Goal: Use online tool/utility: Utilize a website feature to perform a specific function

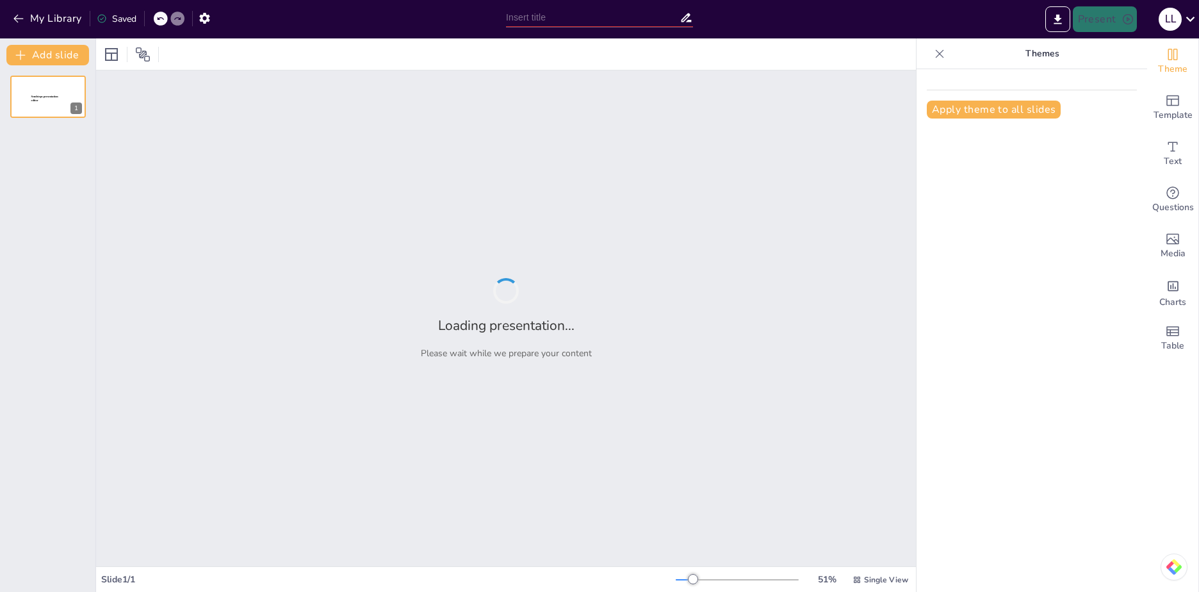
type input "La Nueva Escuela Mexicana: Un Enfoque Ético-Político en la Formación Docente"
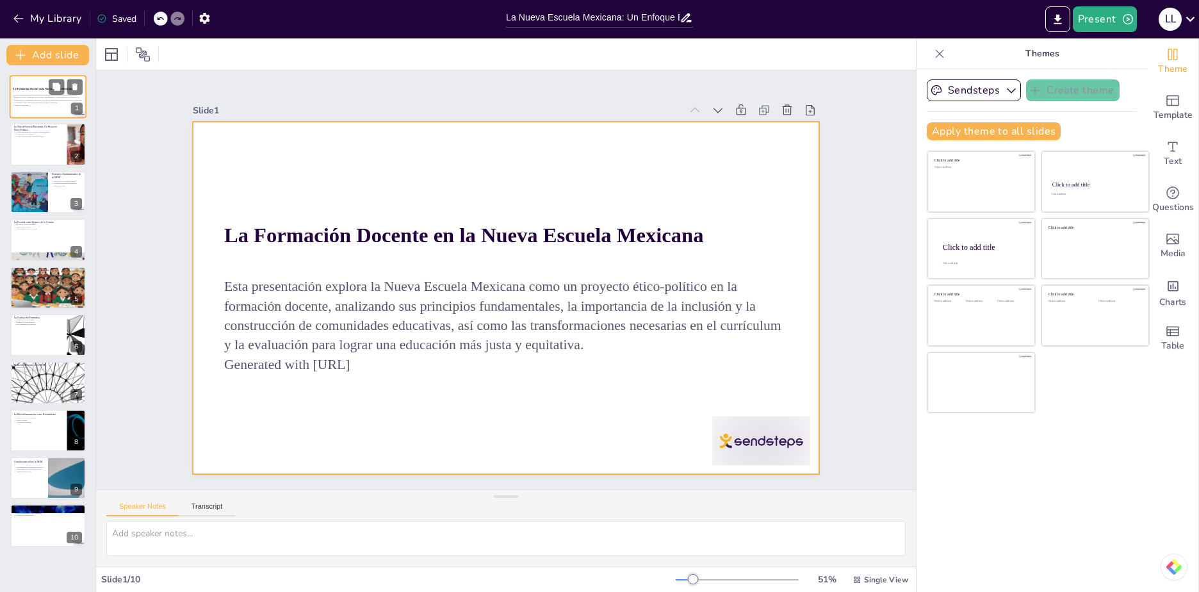
click at [22, 109] on div at bounding box center [48, 97] width 77 height 44
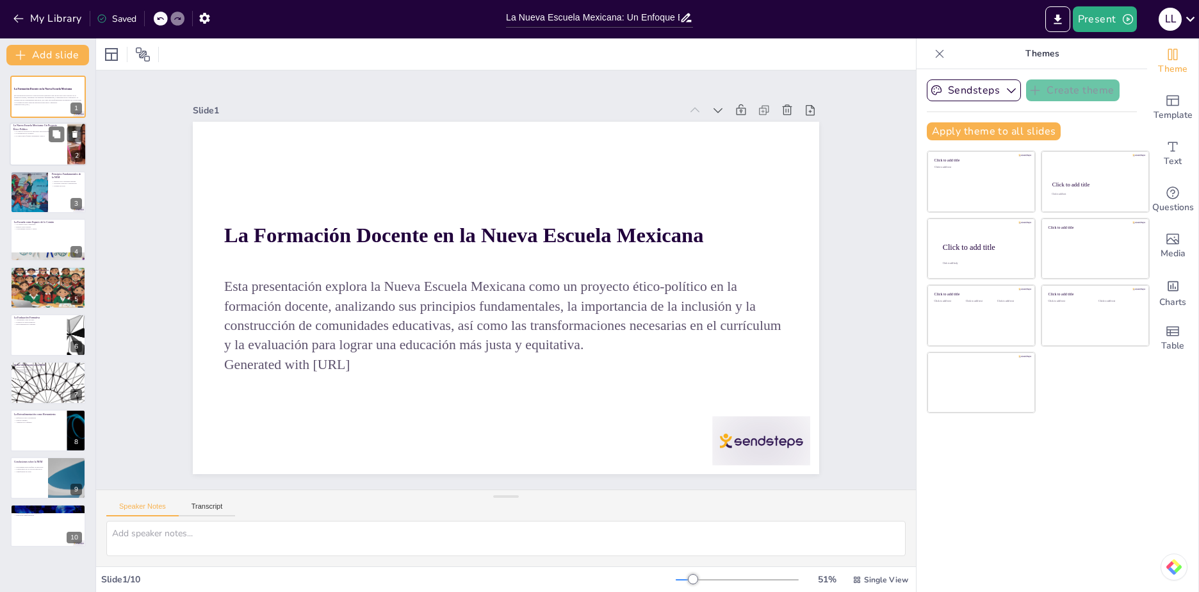
click at [26, 138] on div at bounding box center [48, 145] width 77 height 44
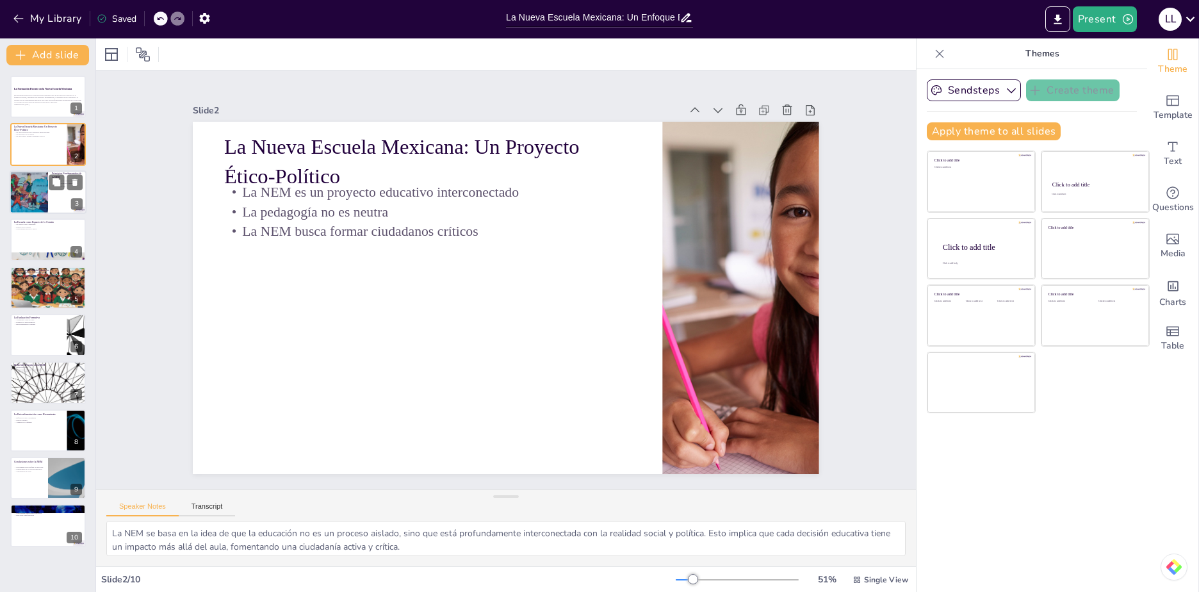
click at [33, 202] on div at bounding box center [29, 192] width 72 height 44
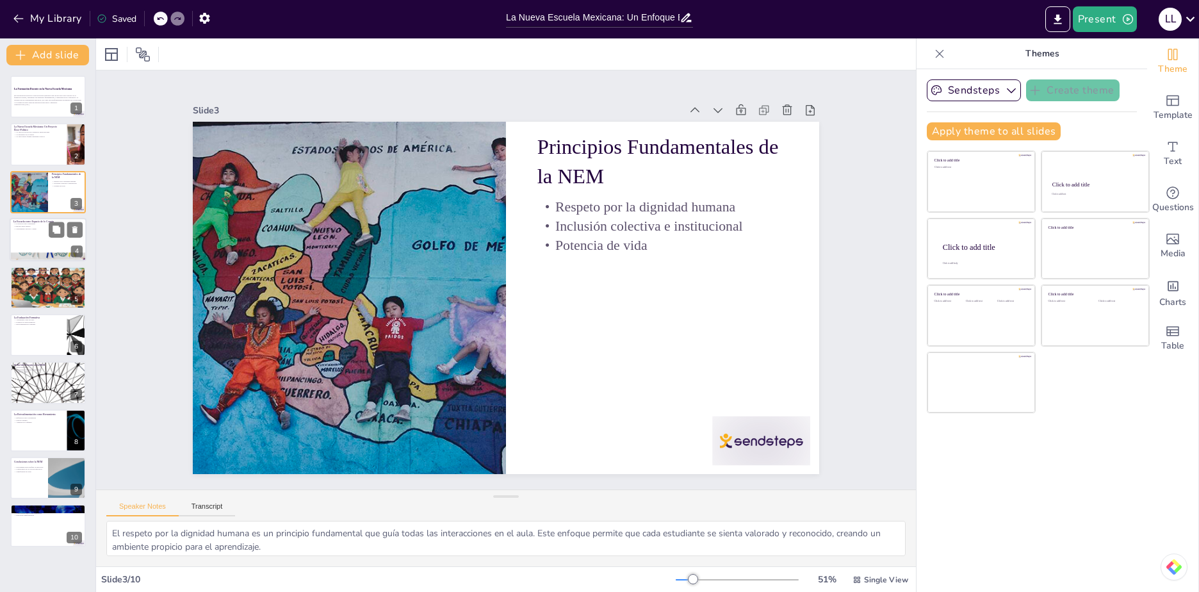
click at [42, 255] on div at bounding box center [48, 256] width 77 height 41
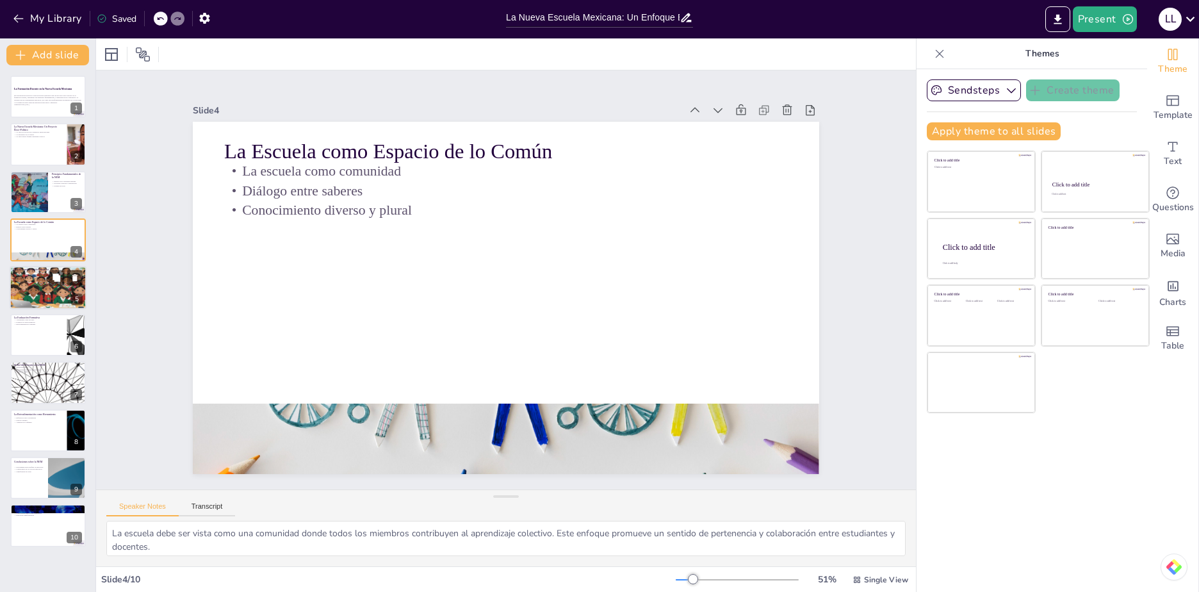
click at [44, 298] on div at bounding box center [48, 287] width 77 height 51
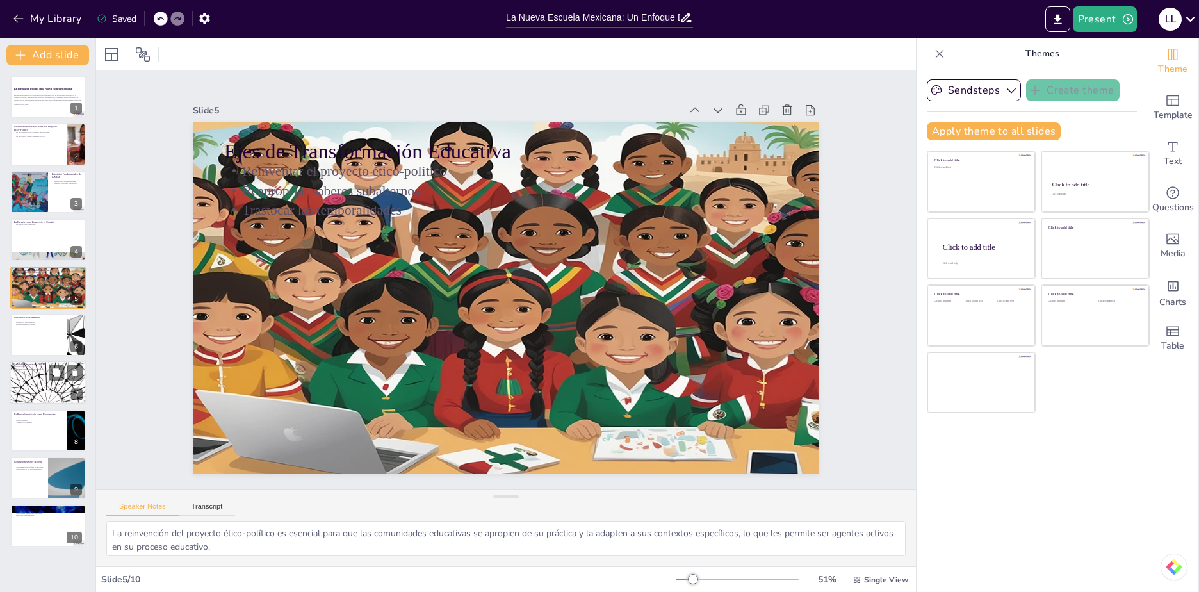
click at [34, 368] on p "Autonomía en la toma de decisiones" at bounding box center [47, 369] width 69 height 3
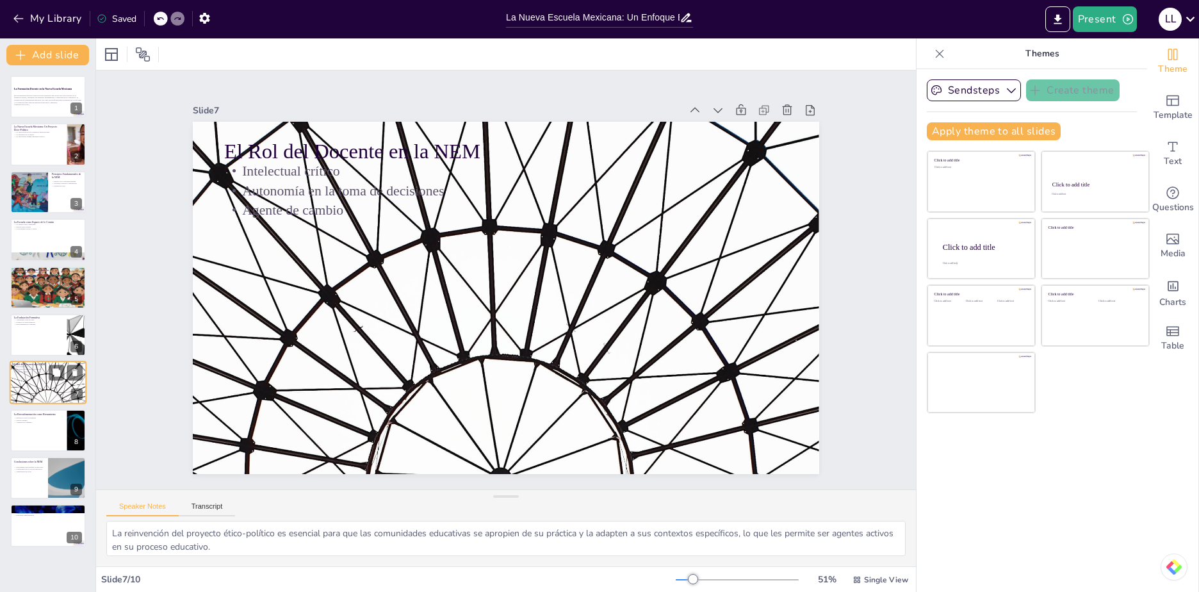
type textarea "El rol del docente como intelectual crítico es fundamental para la NEM. Los edu…"
click at [13, 17] on icon "button" at bounding box center [18, 18] width 13 height 13
